Goal: Information Seeking & Learning: Learn about a topic

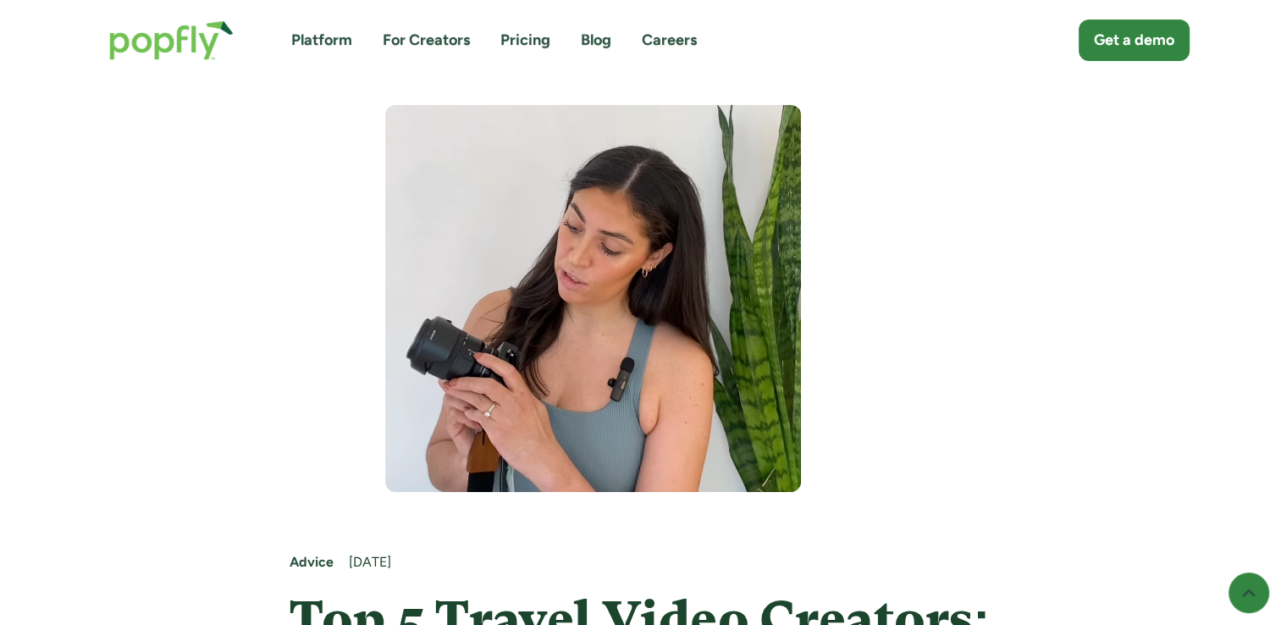
scroll to position [124, 0]
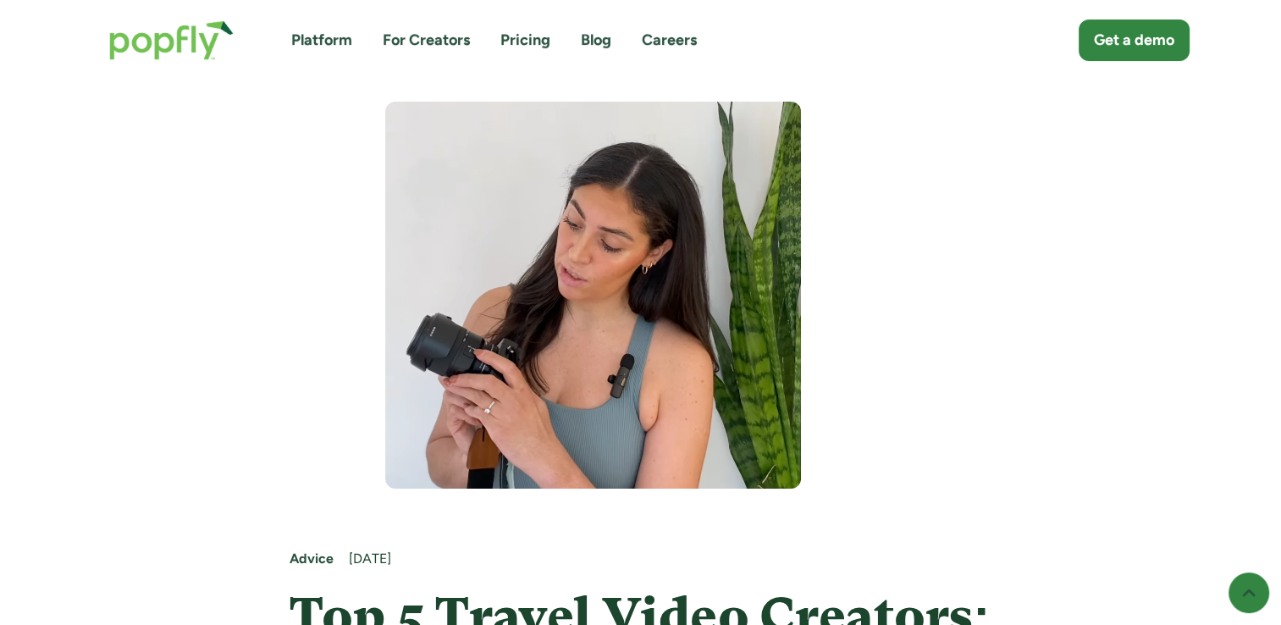
click at [631, 241] on img at bounding box center [593, 295] width 416 height 387
click at [313, 40] on link "Platform" at bounding box center [321, 40] width 61 height 21
click at [391, 257] on img at bounding box center [593, 295] width 416 height 387
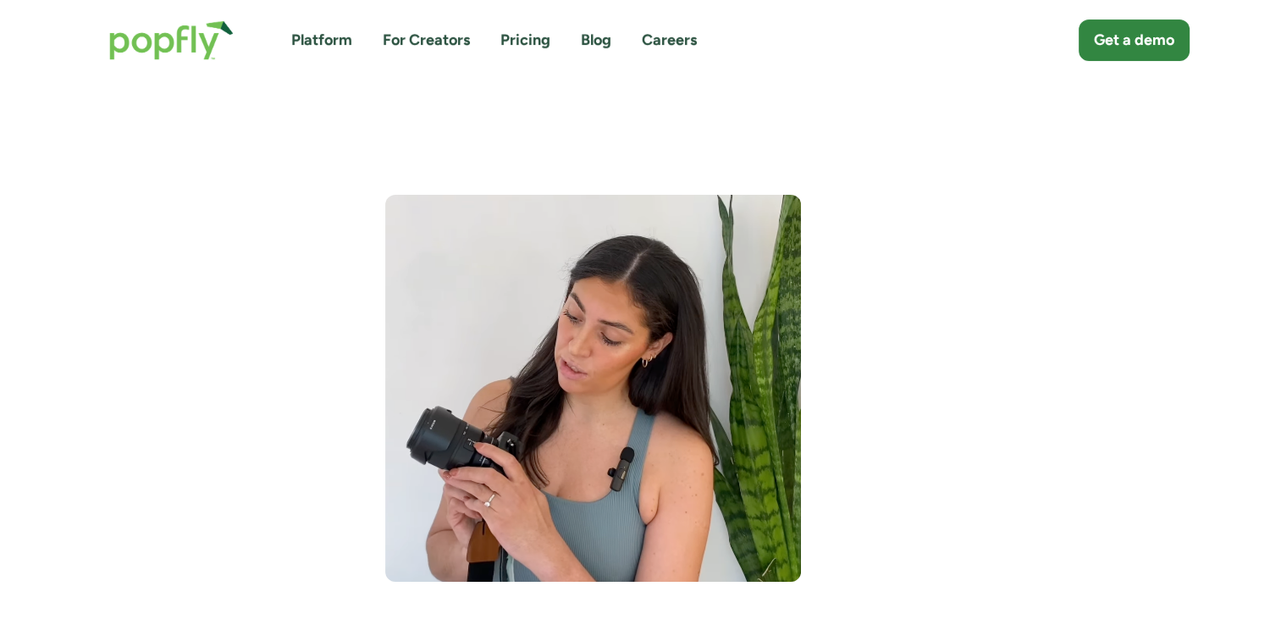
scroll to position [0, 0]
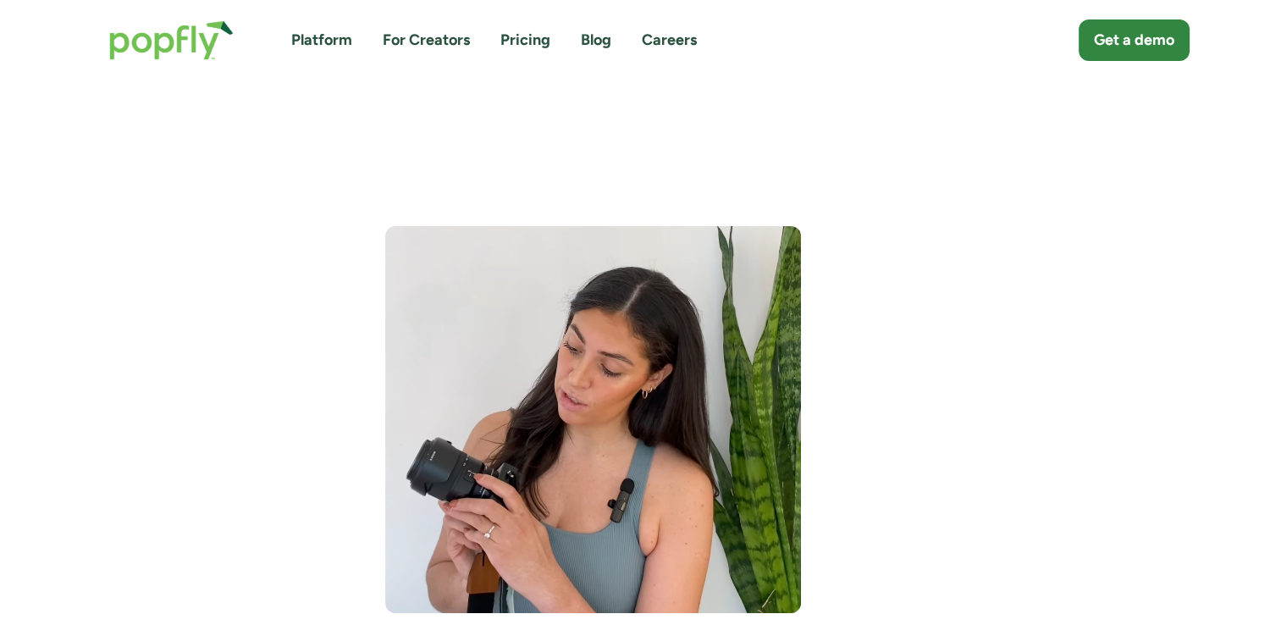
click at [556, 267] on img at bounding box center [593, 419] width 416 height 387
click at [284, 58] on div "Platform For Creators Pricing Blog Careers Get a demo" at bounding box center [640, 40] width 1097 height 74
click at [309, 46] on link "Platform" at bounding box center [321, 40] width 61 height 21
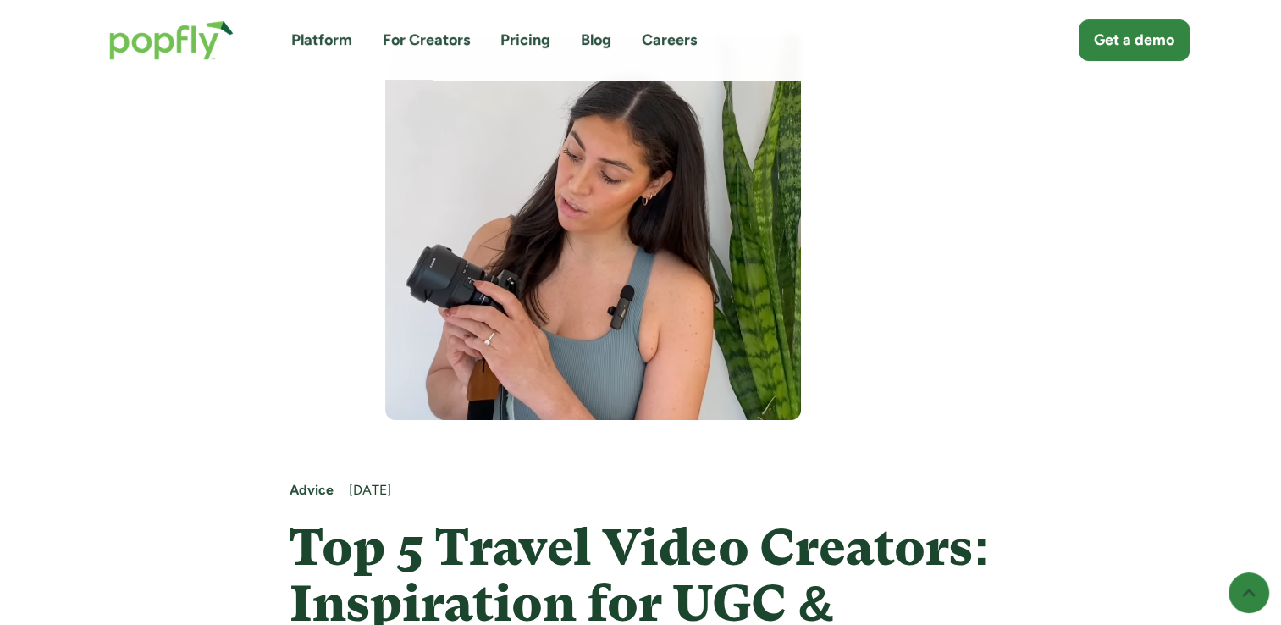
click at [483, 257] on img at bounding box center [593, 226] width 416 height 387
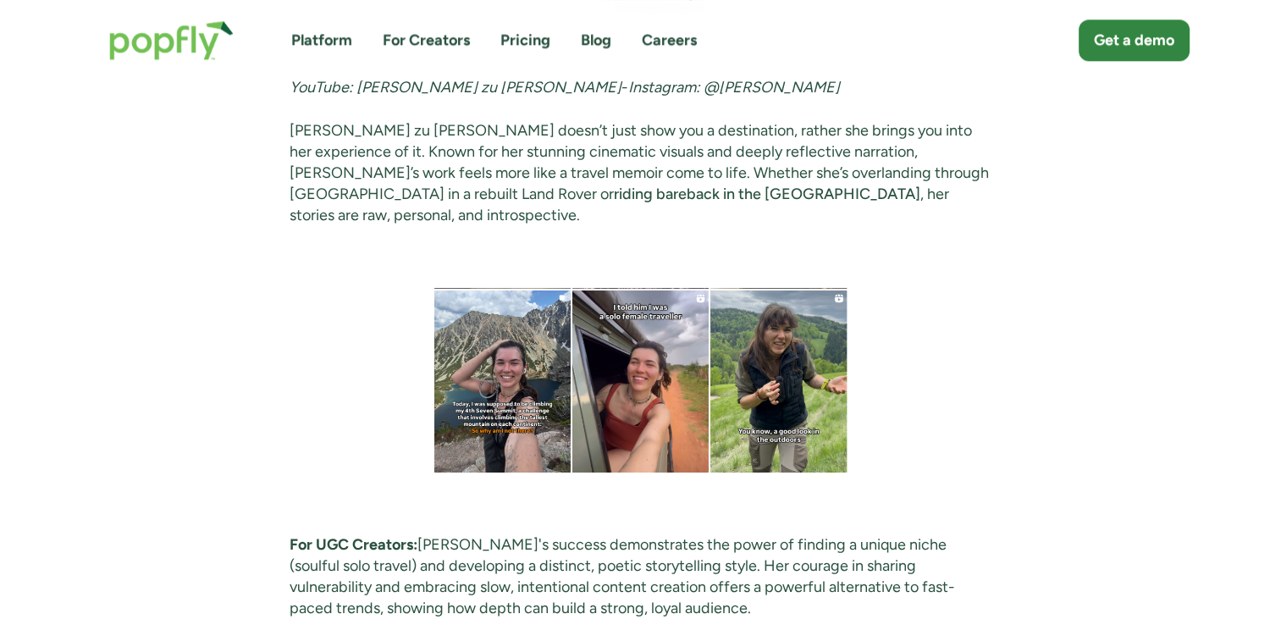
scroll to position [1766, 0]
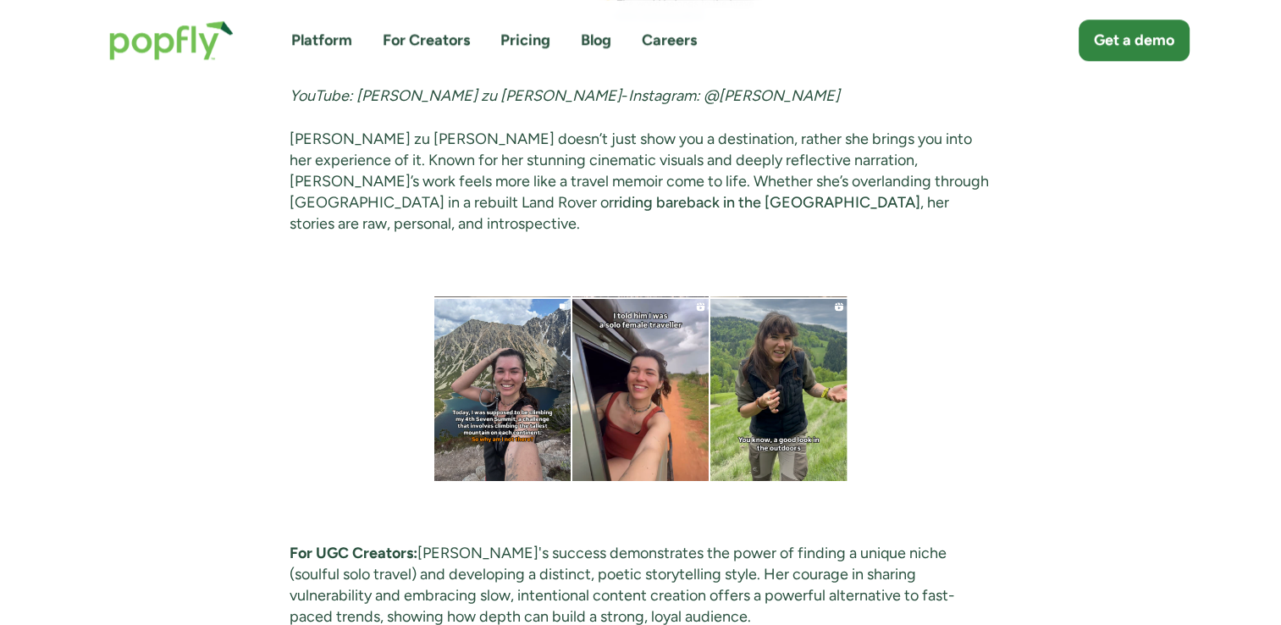
click at [482, 348] on img at bounding box center [640, 388] width 421 height 185
click at [623, 336] on img at bounding box center [640, 388] width 421 height 185
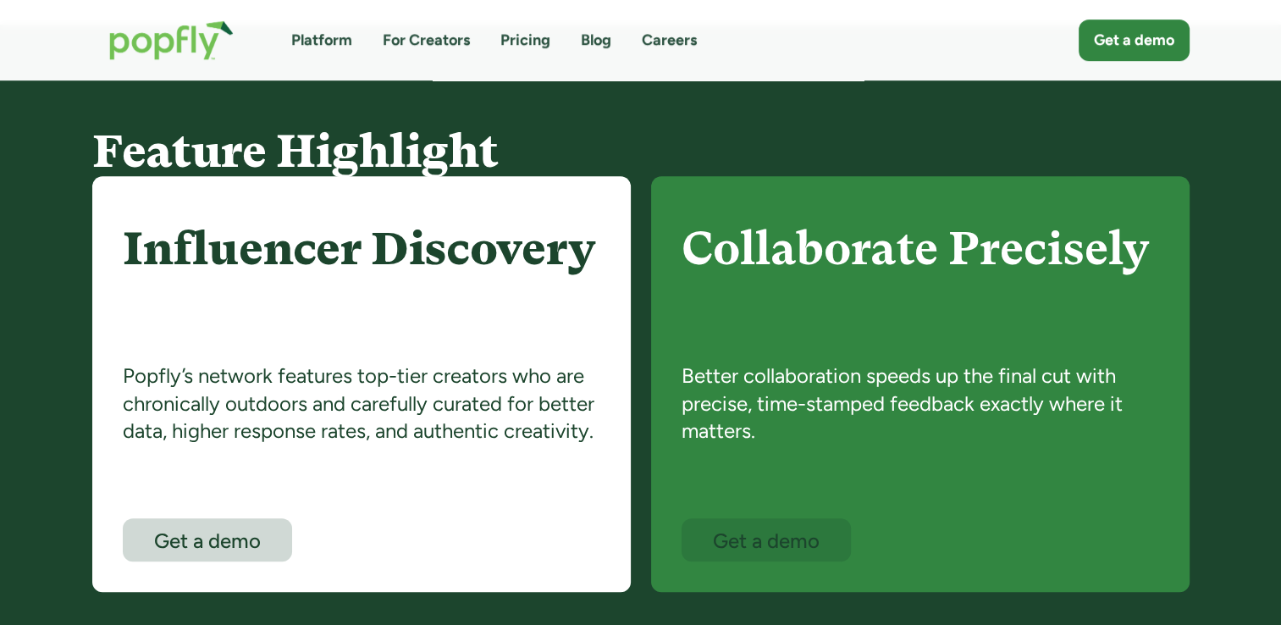
scroll to position [882, 0]
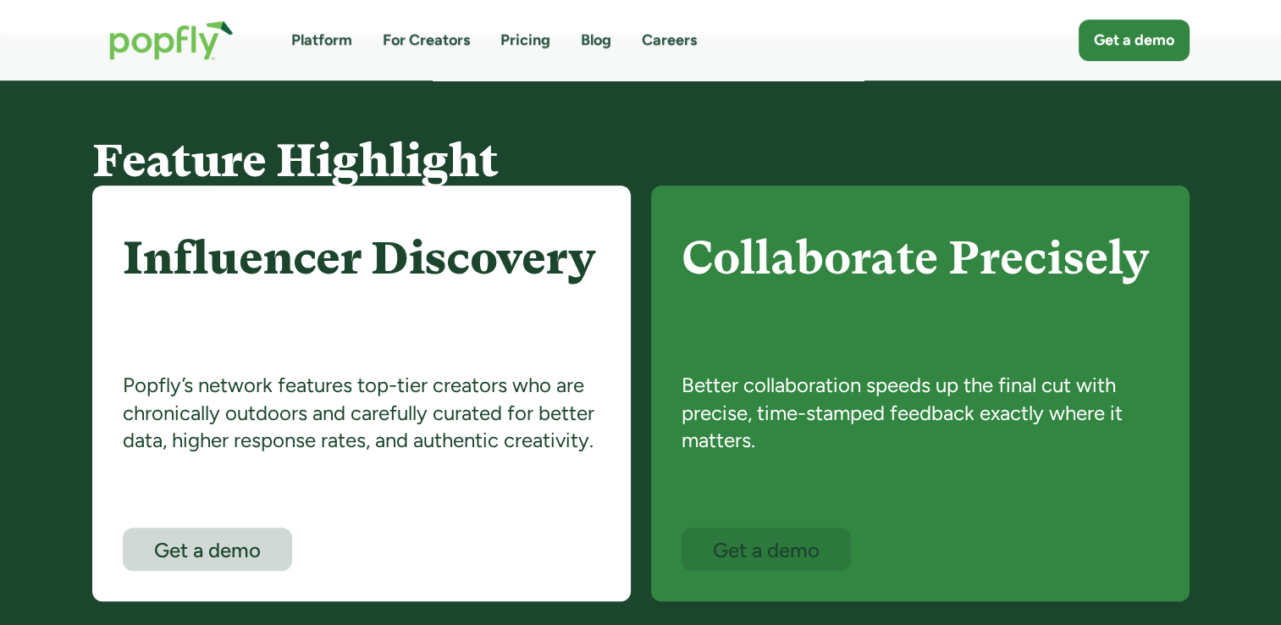
click at [307, 49] on link "Platform" at bounding box center [321, 40] width 61 height 21
